Goal: Task Accomplishment & Management: Manage account settings

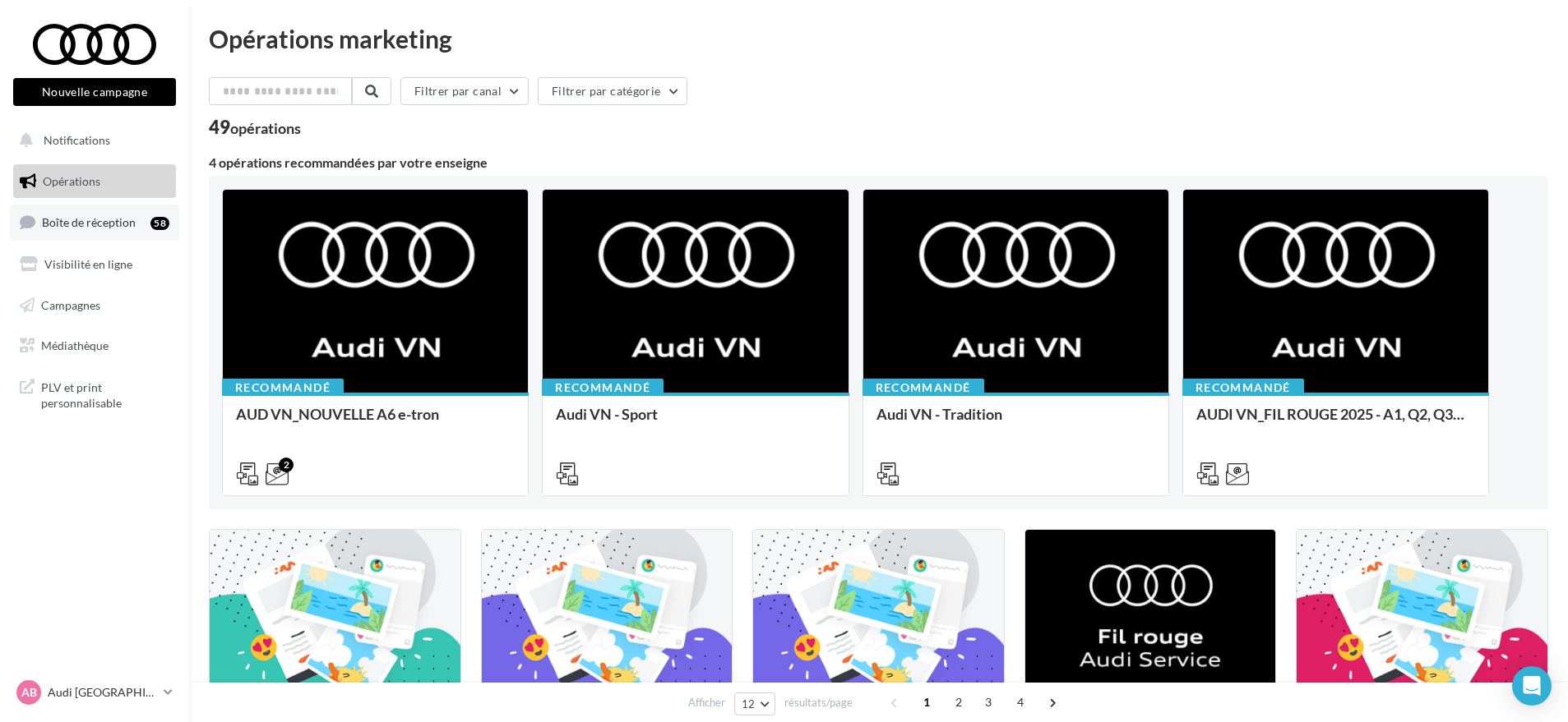
click at [95, 236] on link "Boîte de réception 58" at bounding box center [94, 222] width 169 height 35
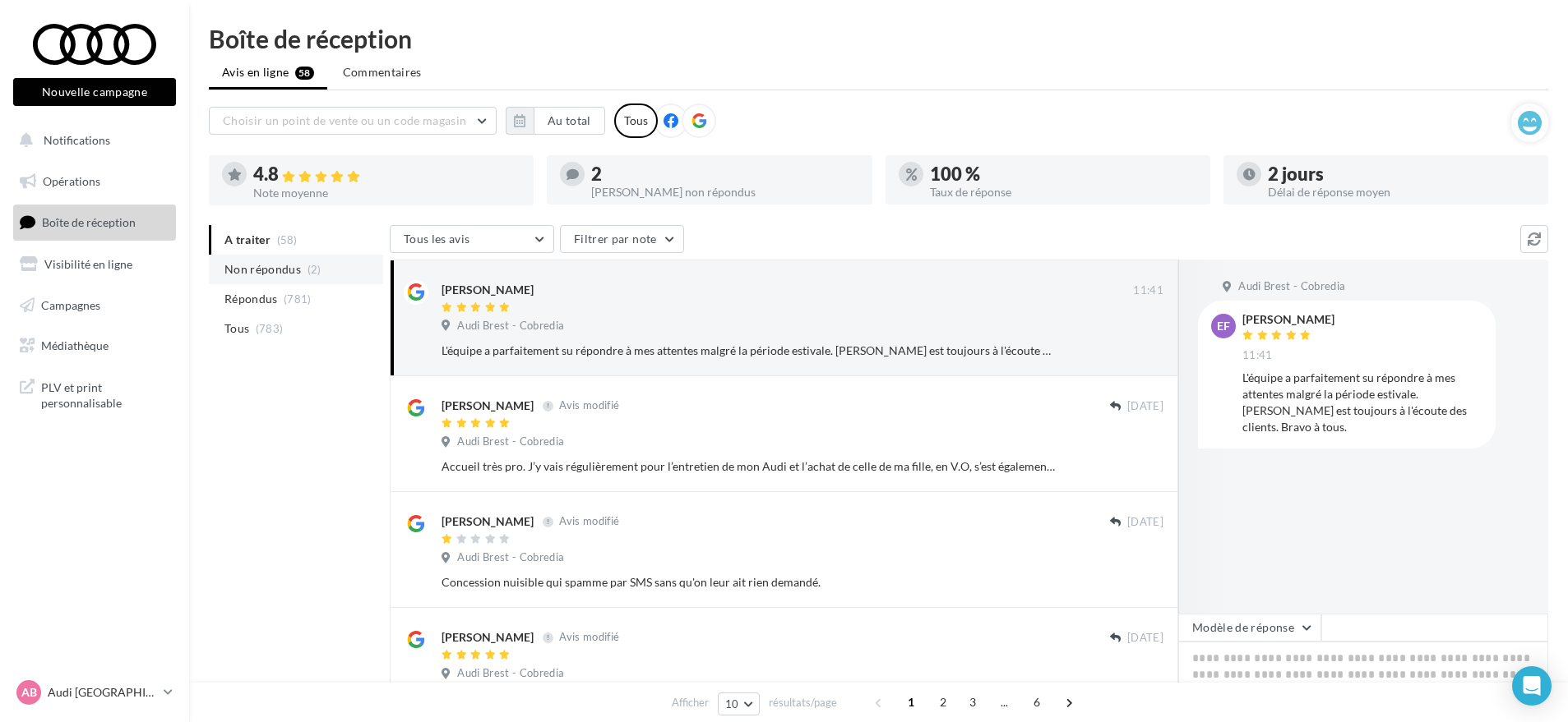
click at [287, 274] on span "Non répondus" at bounding box center [263, 270] width 77 height 17
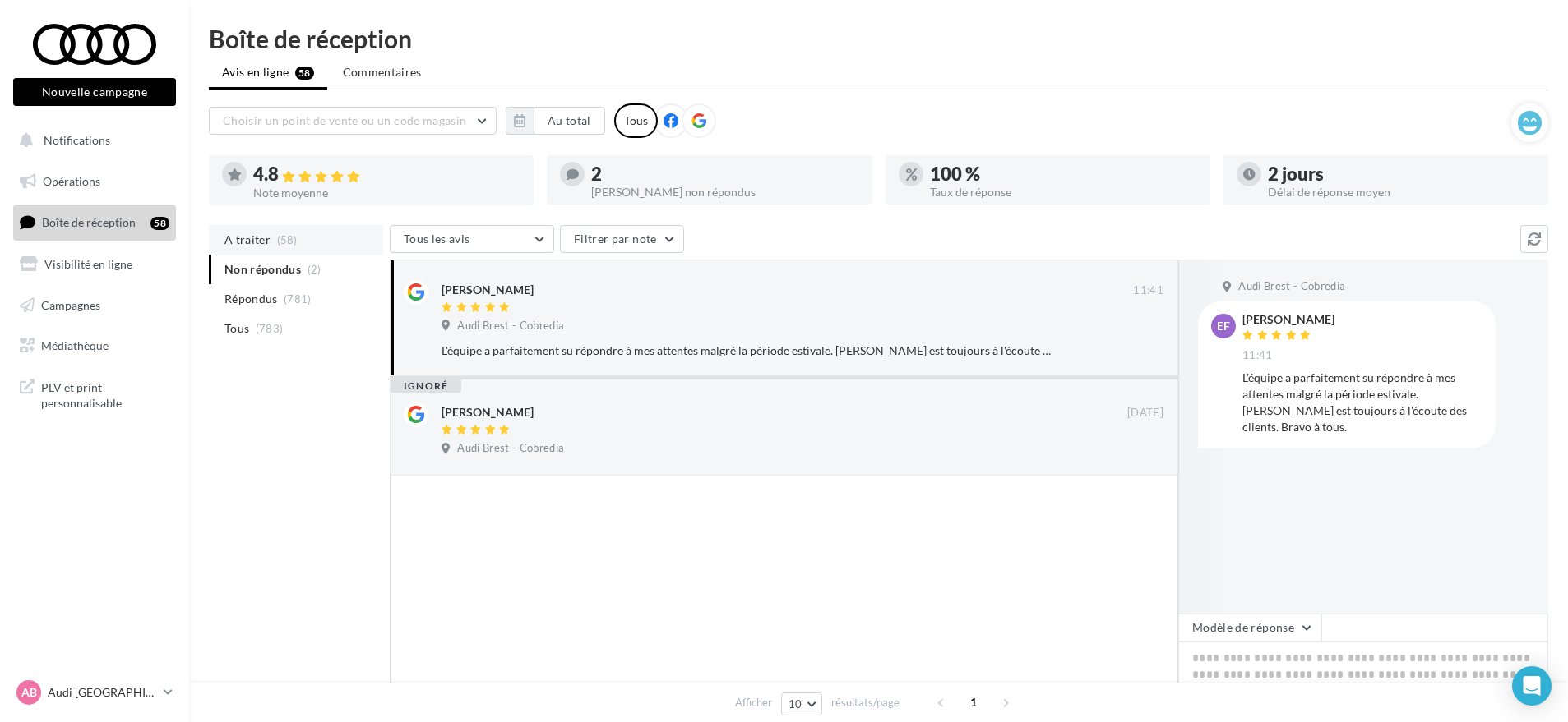
click at [297, 243] on li "A traiter (58)" at bounding box center [295, 240] width 175 height 30
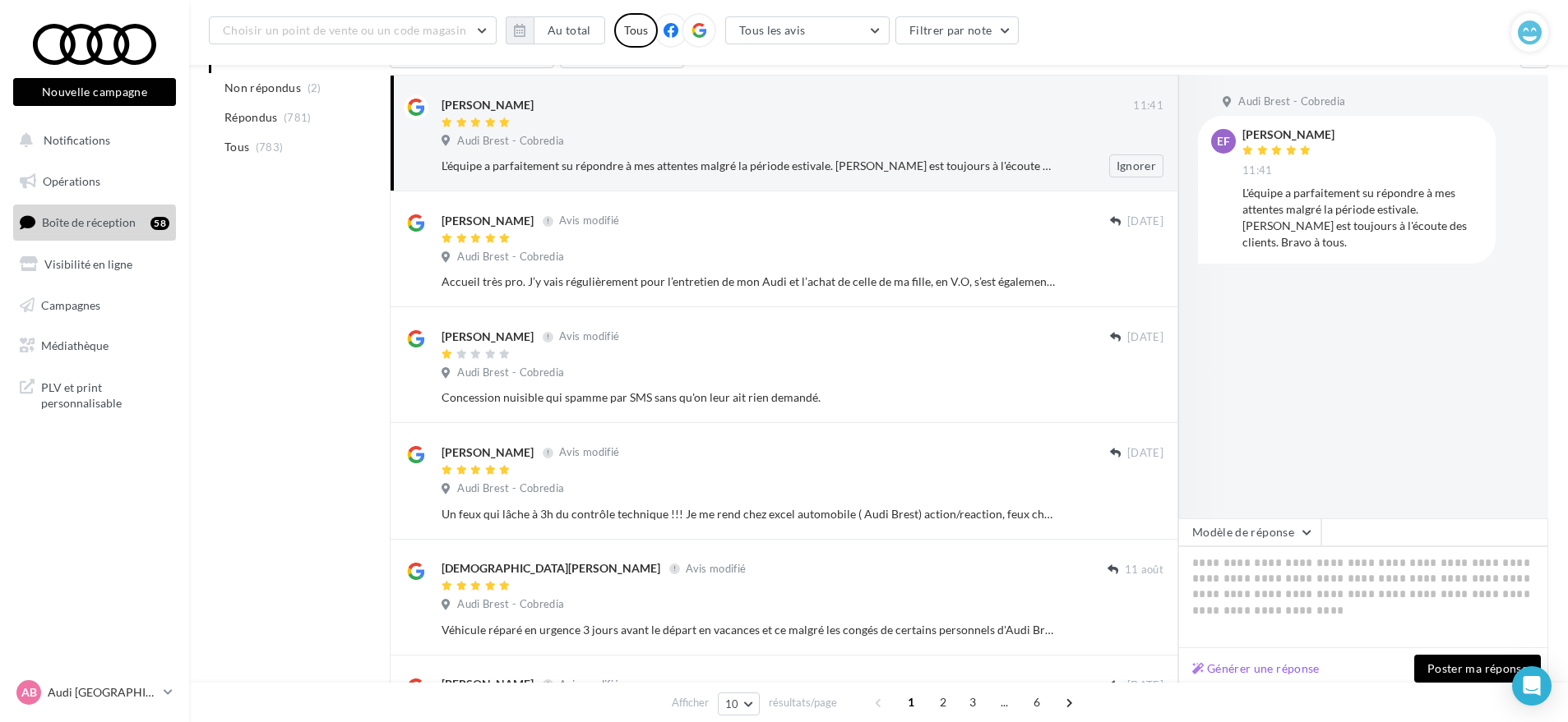
scroll to position [205, 0]
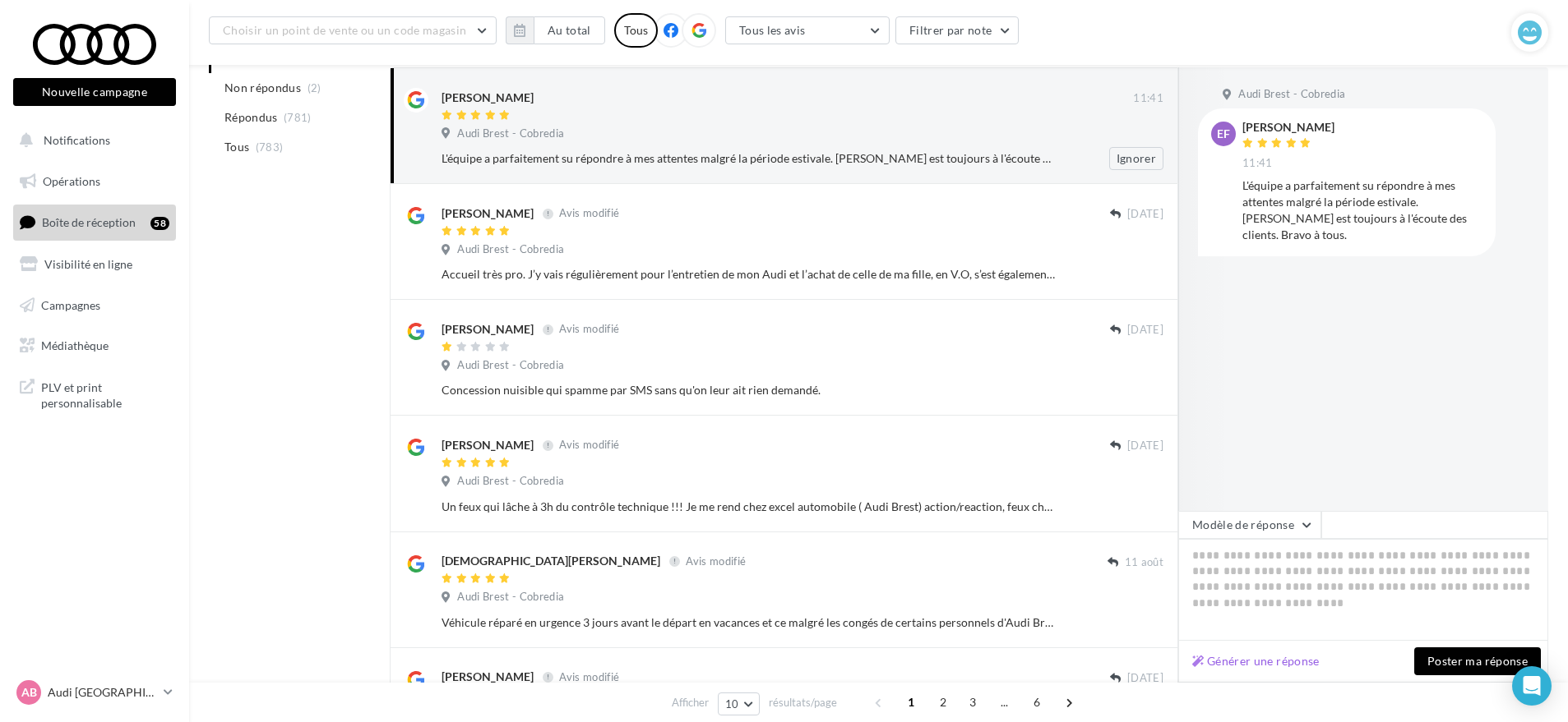
click at [797, 363] on div "Audi Brest - Cobredia" at bounding box center [802, 367] width 721 height 18
